Goal: Information Seeking & Learning: Compare options

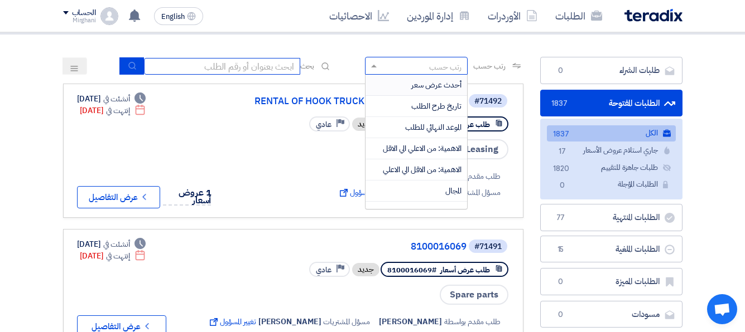
click at [274, 64] on input at bounding box center [222, 66] width 156 height 17
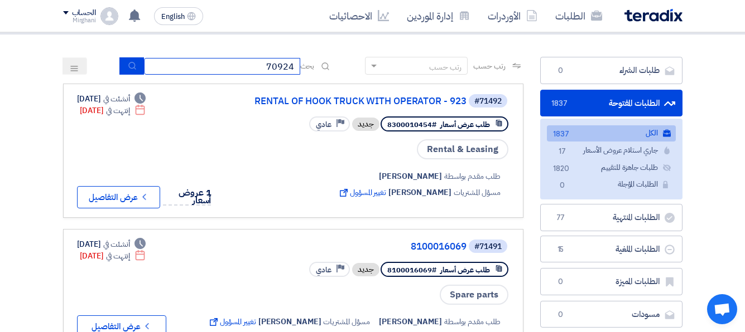
type input "70924"
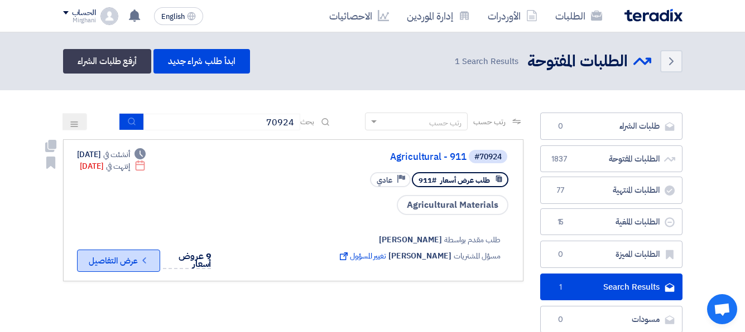
click at [130, 260] on button "Check details عرض التفاصيل" at bounding box center [118, 261] width 83 height 22
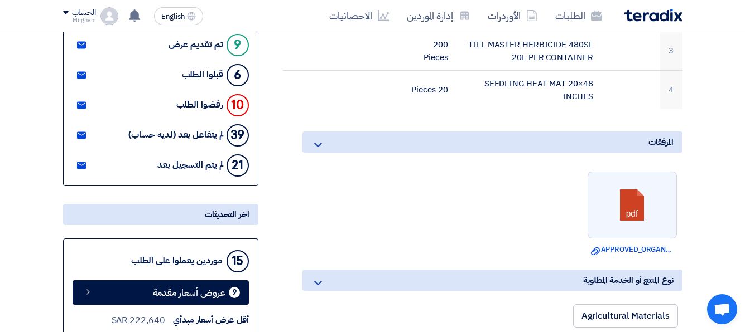
scroll to position [446, 0]
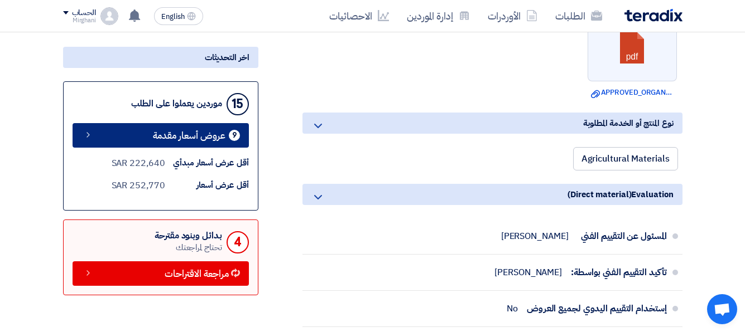
click at [189, 135] on span "عروض أسعار مقدمة" at bounding box center [189, 136] width 73 height 8
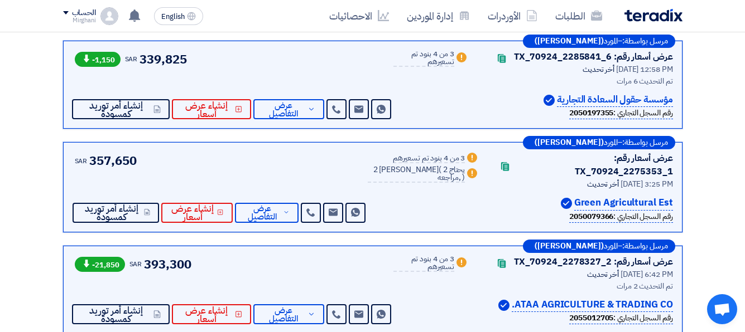
scroll to position [502, 0]
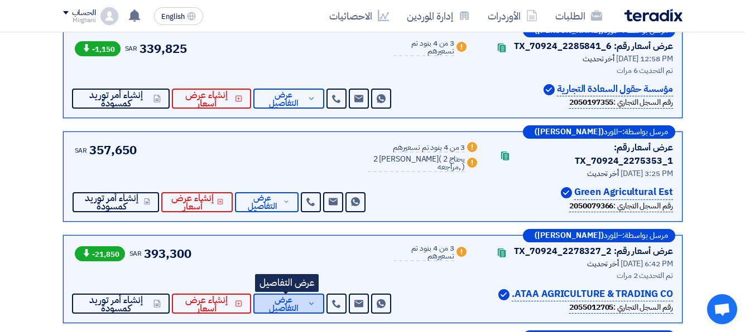
click at [283, 296] on span "عرض التفاصيل" at bounding box center [283, 304] width 43 height 17
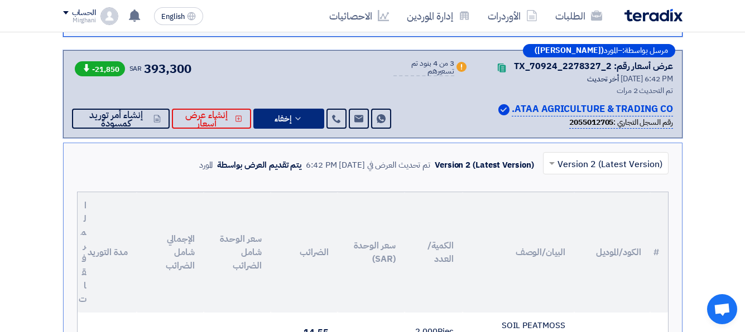
scroll to position [558, 0]
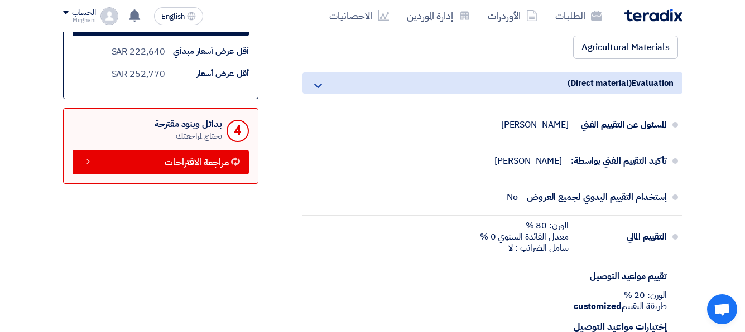
scroll to position [446, 0]
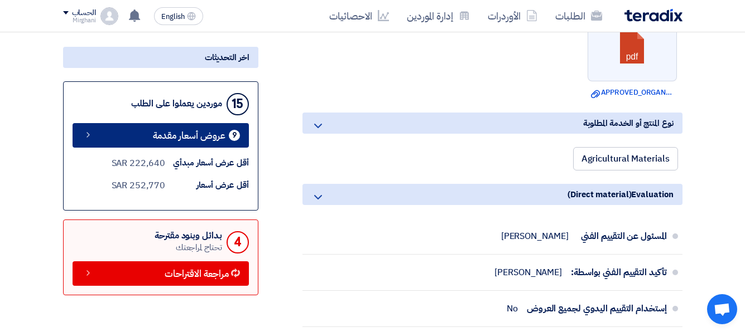
click at [175, 137] on span "عروض أسعار مقدمة" at bounding box center [189, 136] width 73 height 8
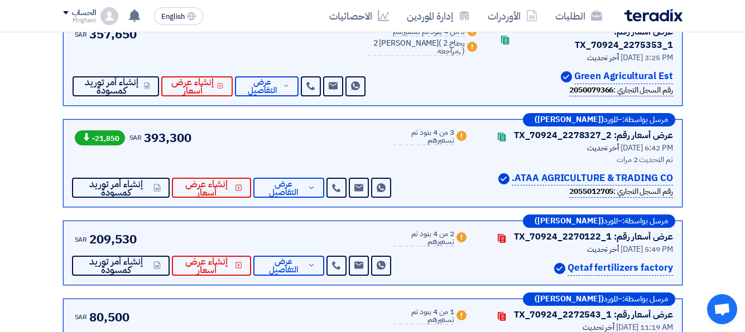
scroll to position [674, 0]
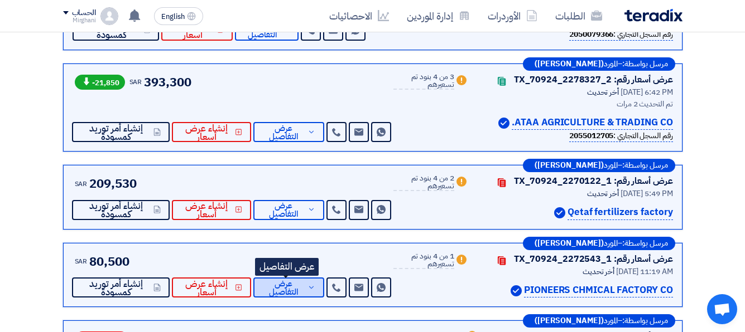
click at [279, 280] on span "عرض التفاصيل" at bounding box center [283, 288] width 43 height 17
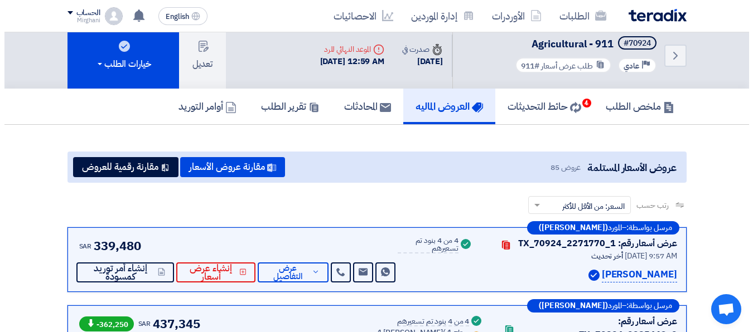
scroll to position [56, 0]
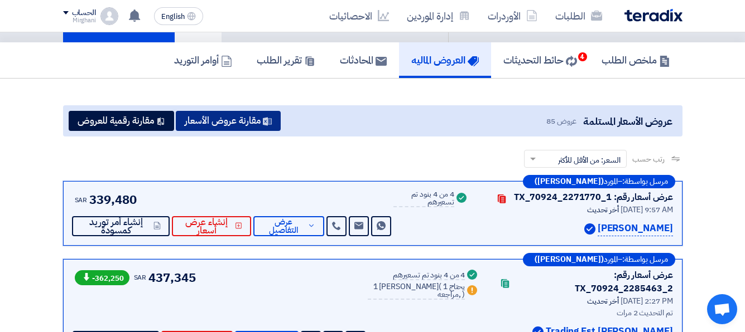
click at [240, 126] on button "مقارنة عروض الأسعار" at bounding box center [228, 121] width 105 height 20
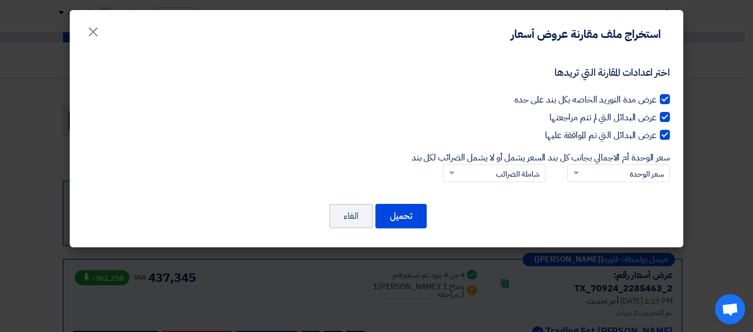
click at [482, 171] on input "السعر يشمل أو لا يشمل الضرائب لكل بند × شاملة الضرائب" at bounding box center [500, 174] width 80 height 18
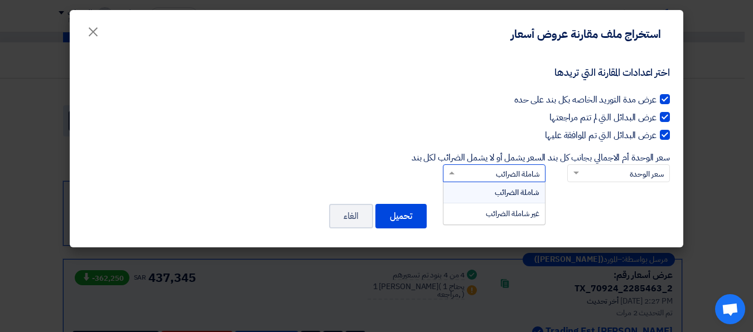
scroll to position [1, 0]
click at [488, 215] on span "غير شاملة الضرائب" at bounding box center [513, 214] width 54 height 12
click at [488, 183] on input "السعر يشمل أو لا يشمل الضرائب لكل بند × شاملة الضرائب شاملة الضرائب غير شاملة ا…" at bounding box center [500, 174] width 80 height 18
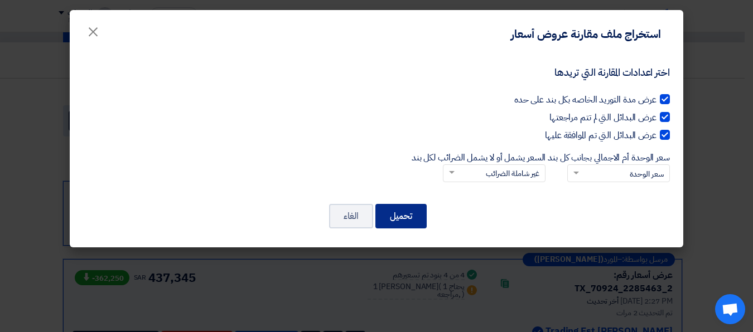
click at [408, 214] on button "تحميل" at bounding box center [400, 216] width 51 height 25
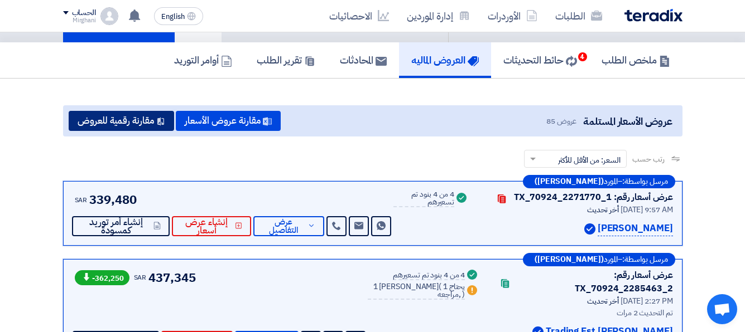
click at [140, 120] on button "مقارنة رقمية للعروض" at bounding box center [121, 121] width 105 height 20
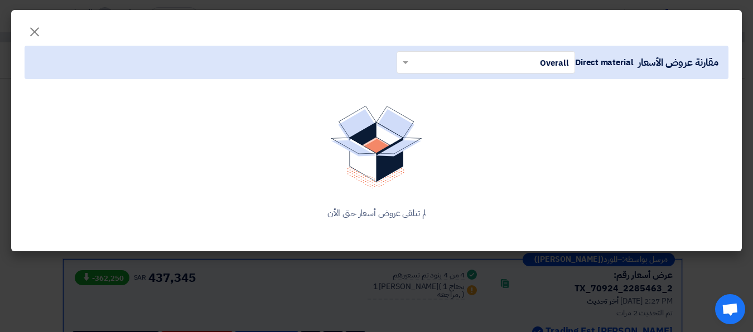
click at [469, 61] on input "text" at bounding box center [492, 62] width 156 height 18
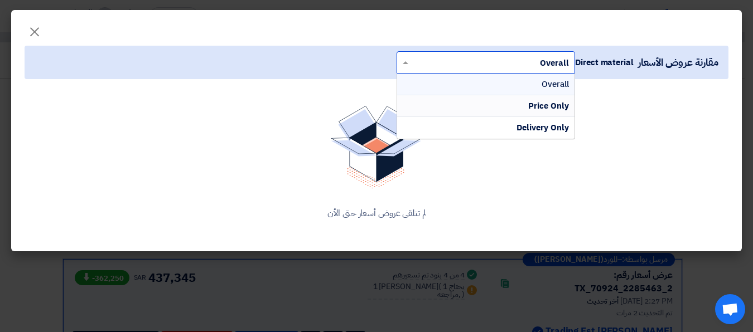
click at [480, 106] on div "Price Only" at bounding box center [485, 106] width 177 height 22
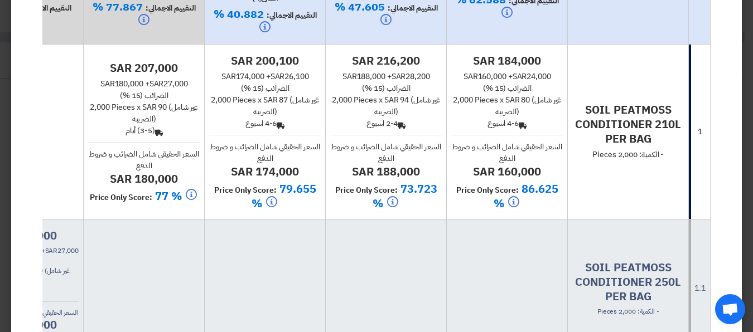
scroll to position [56, 0]
